Goal: Transaction & Acquisition: Purchase product/service

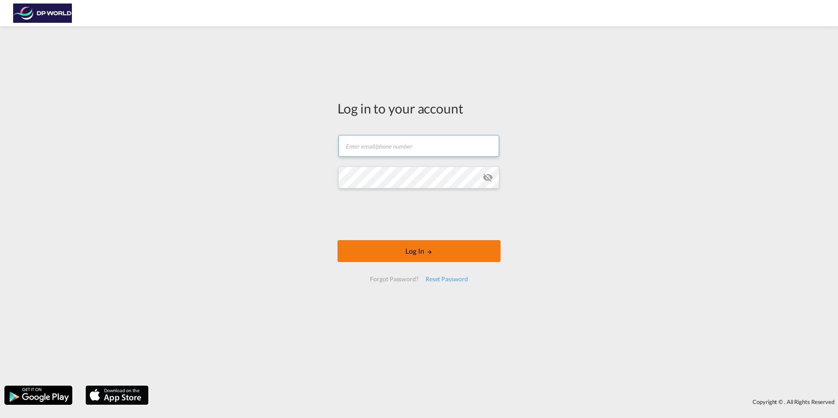
type input "[EMAIL_ADDRESS][DOMAIN_NAME]"
click at [394, 247] on button "Log In" at bounding box center [418, 251] width 163 height 22
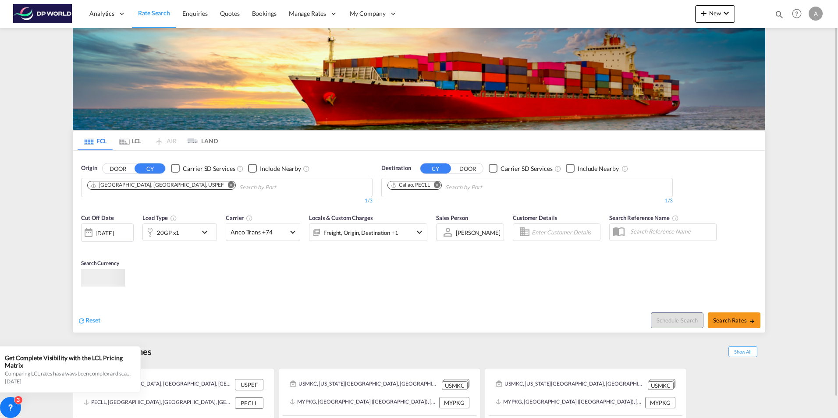
click at [228, 185] on md-icon "Remove" at bounding box center [231, 184] width 7 height 7
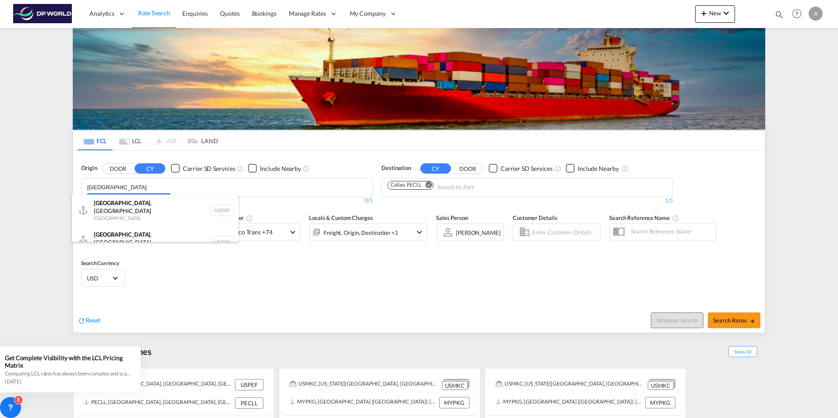
drag, startPoint x: 138, startPoint y: 187, endPoint x: 53, endPoint y: 201, distance: 87.0
click at [53, 201] on body "Analytics Reports Dashboard Rate Search Enquiries Quotes Bookings" at bounding box center [419, 209] width 838 height 418
type input "k"
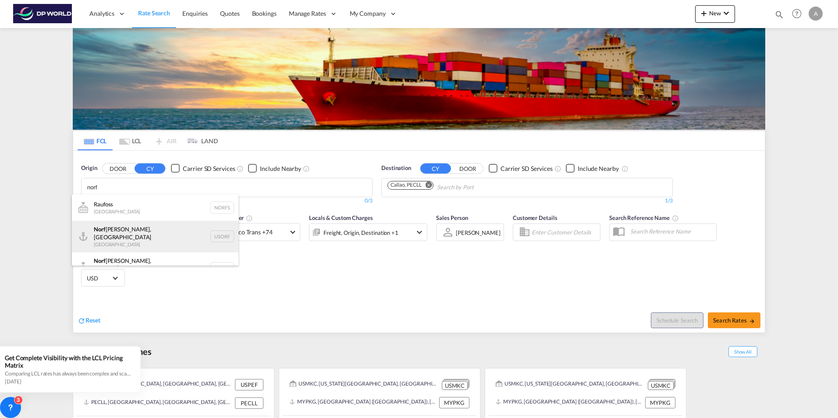
type input "norf"
click at [130, 231] on div "Norf [PERSON_NAME], [GEOGRAPHIC_DATA] [GEOGRAPHIC_DATA] USORF" at bounding box center [155, 237] width 167 height 32
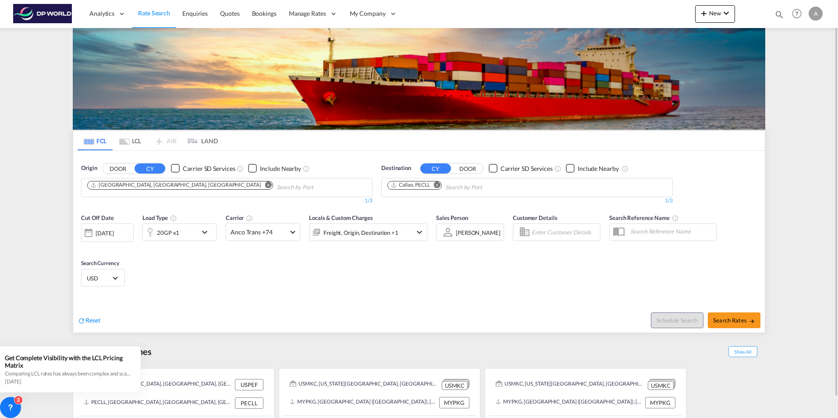
click at [436, 184] on md-icon "Remove" at bounding box center [437, 184] width 7 height 7
click at [265, 183] on md-icon "Remove" at bounding box center [268, 184] width 7 height 7
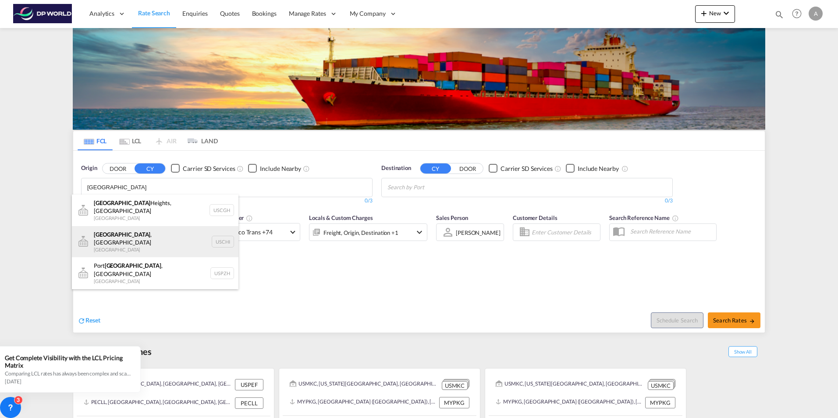
type input "[GEOGRAPHIC_DATA]"
click at [218, 229] on div "[GEOGRAPHIC_DATA] , IL United States USCHI" at bounding box center [155, 242] width 167 height 32
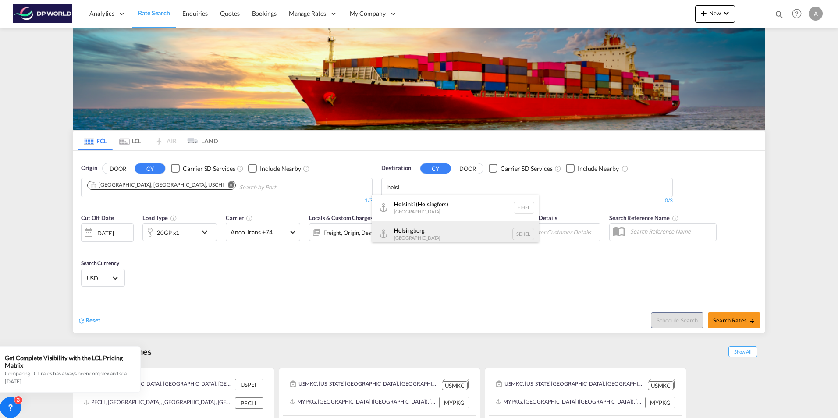
type input "helsi"
click at [425, 233] on div "Helsi ngborg [GEOGRAPHIC_DATA] [GEOGRAPHIC_DATA]" at bounding box center [455, 234] width 167 height 26
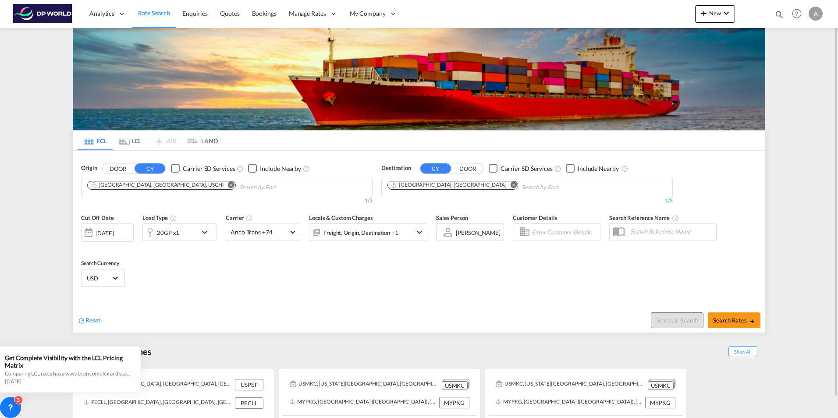
click at [203, 237] on md-icon "icon-chevron-down" at bounding box center [206, 232] width 15 height 11
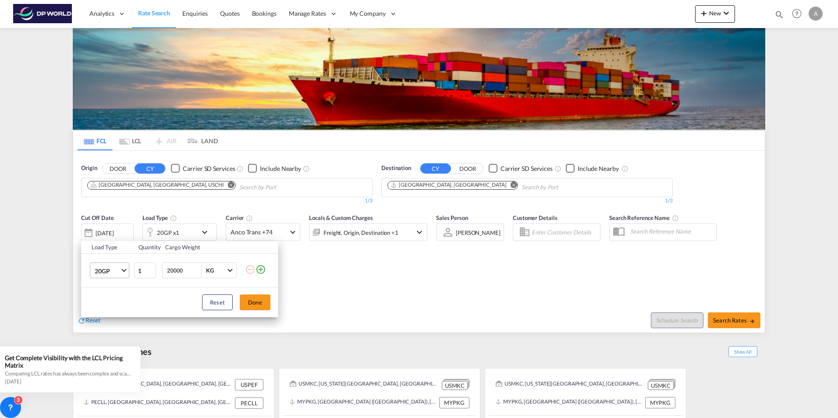
click at [109, 272] on span "20GP" at bounding box center [107, 271] width 25 height 9
click at [121, 311] on md-option "40HC" at bounding box center [118, 312] width 60 height 21
click at [116, 273] on span "40HC" at bounding box center [107, 271] width 25 height 9
click at [122, 250] on md-option "40GP" at bounding box center [118, 249] width 60 height 21
click at [250, 306] on button "Done" at bounding box center [255, 302] width 31 height 16
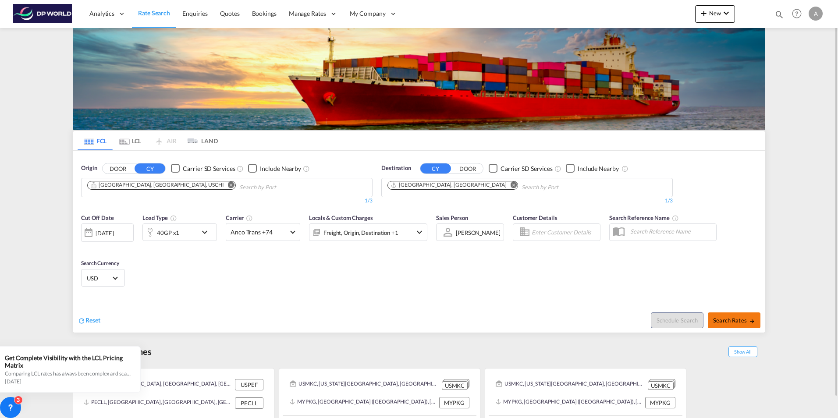
click at [728, 322] on span "Search Rates" at bounding box center [734, 320] width 42 height 7
type input "USCHI to SEHEL / [DATE]"
